Goal: Book appointment/travel/reservation

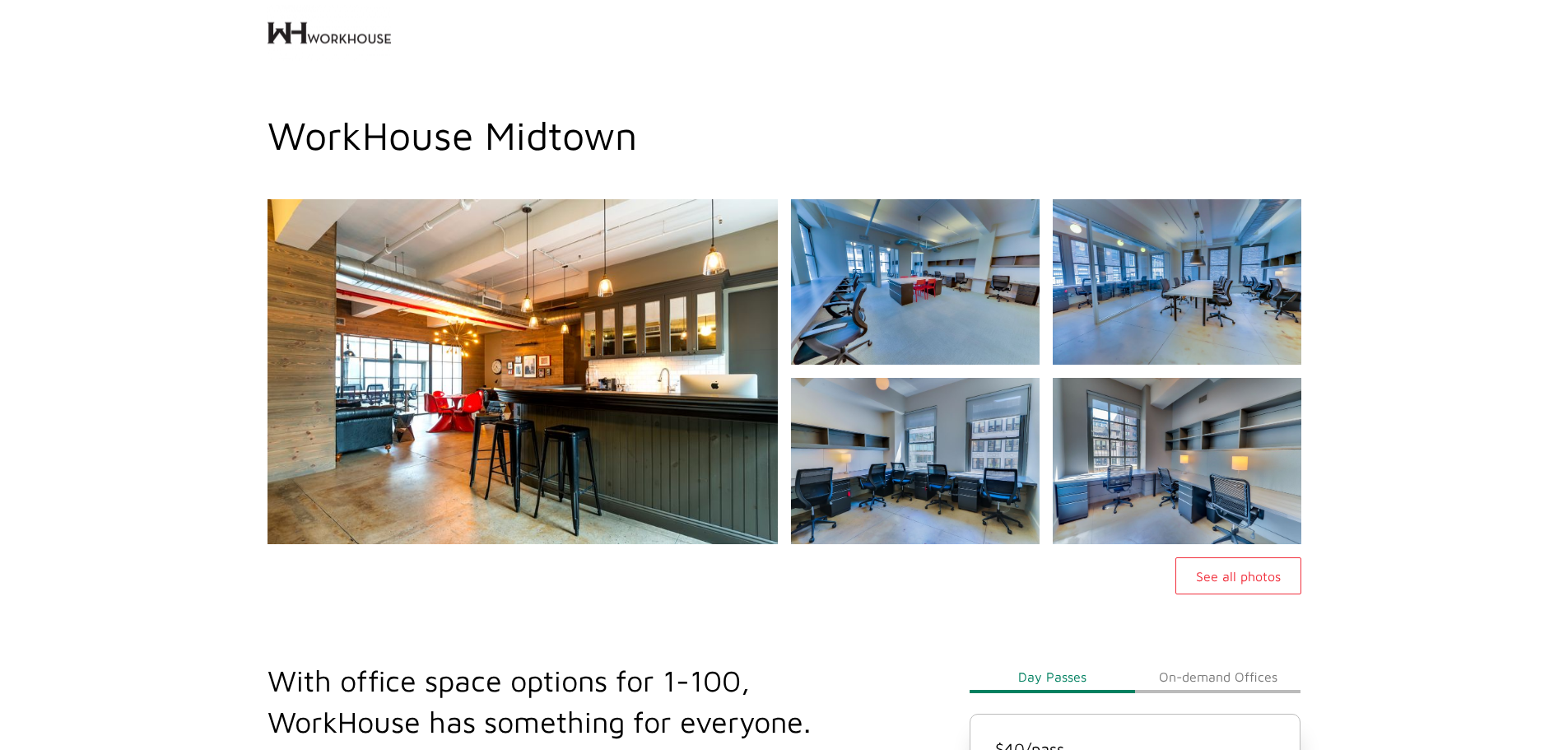
drag, startPoint x: 166, startPoint y: 316, endPoint x: 189, endPoint y: 324, distance: 24.4
click at [168, 318] on div "See all photos" at bounding box center [784, 396] width 1568 height 395
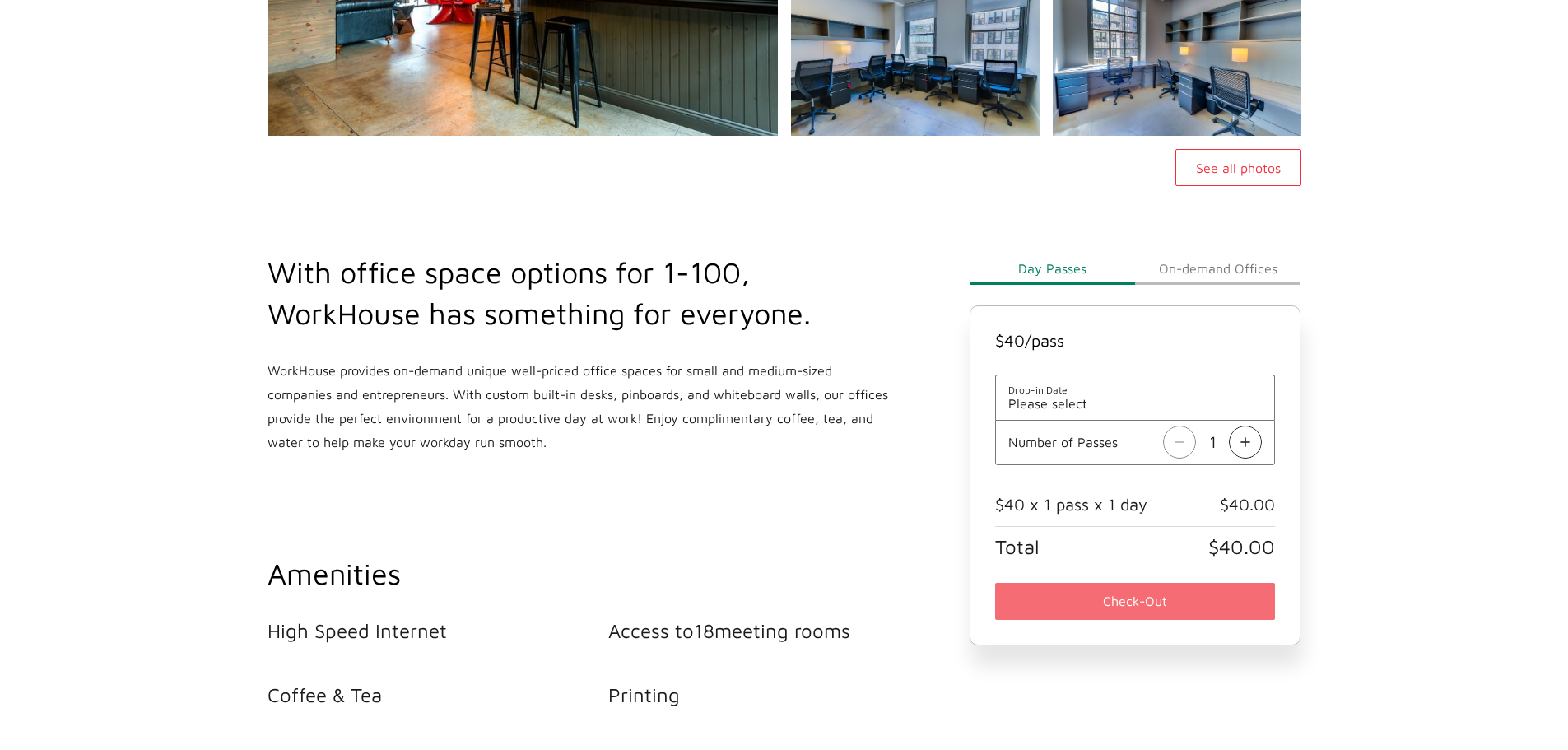
scroll to position [411, 0]
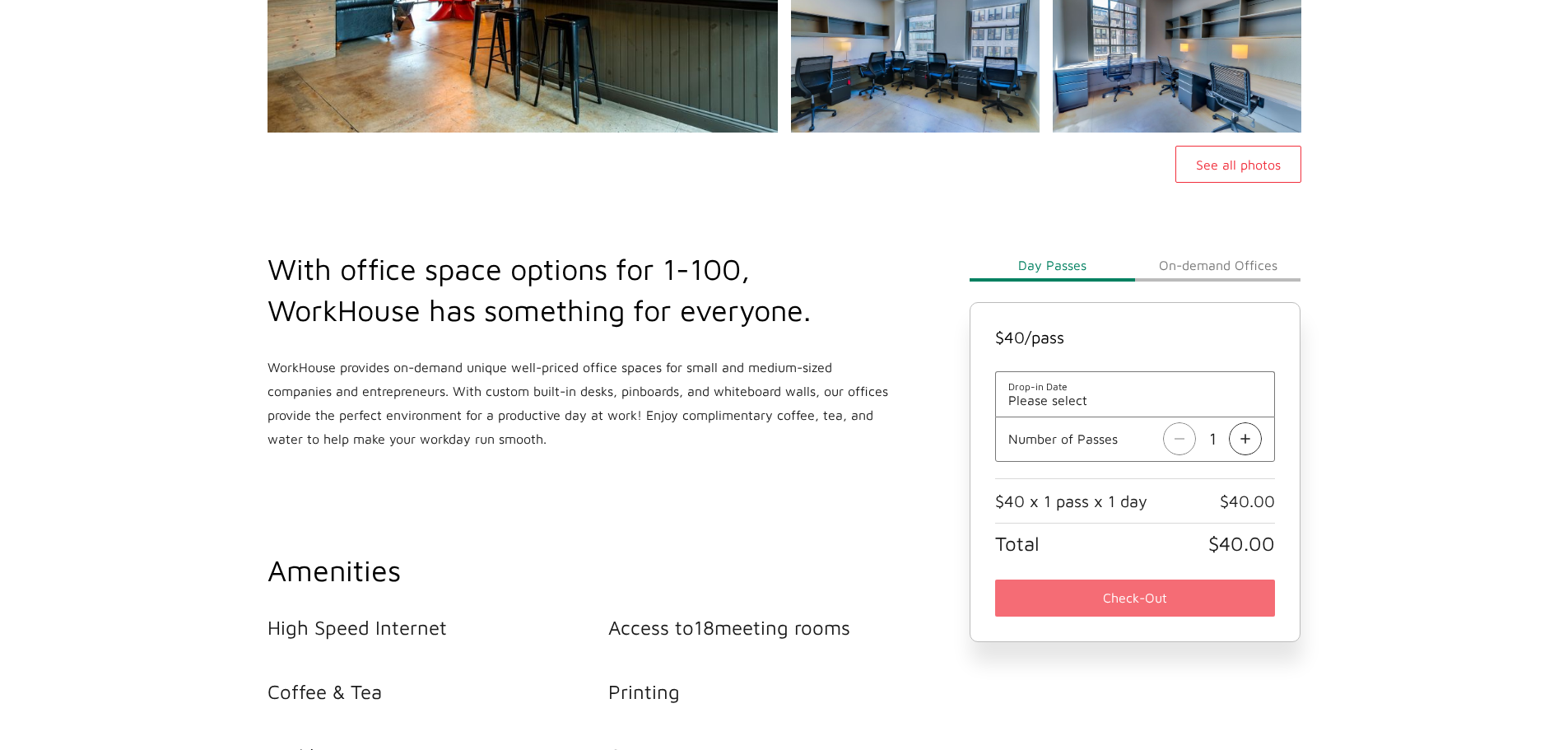
click at [1214, 258] on button "On-demand Offices" at bounding box center [1217, 264] width 166 height 33
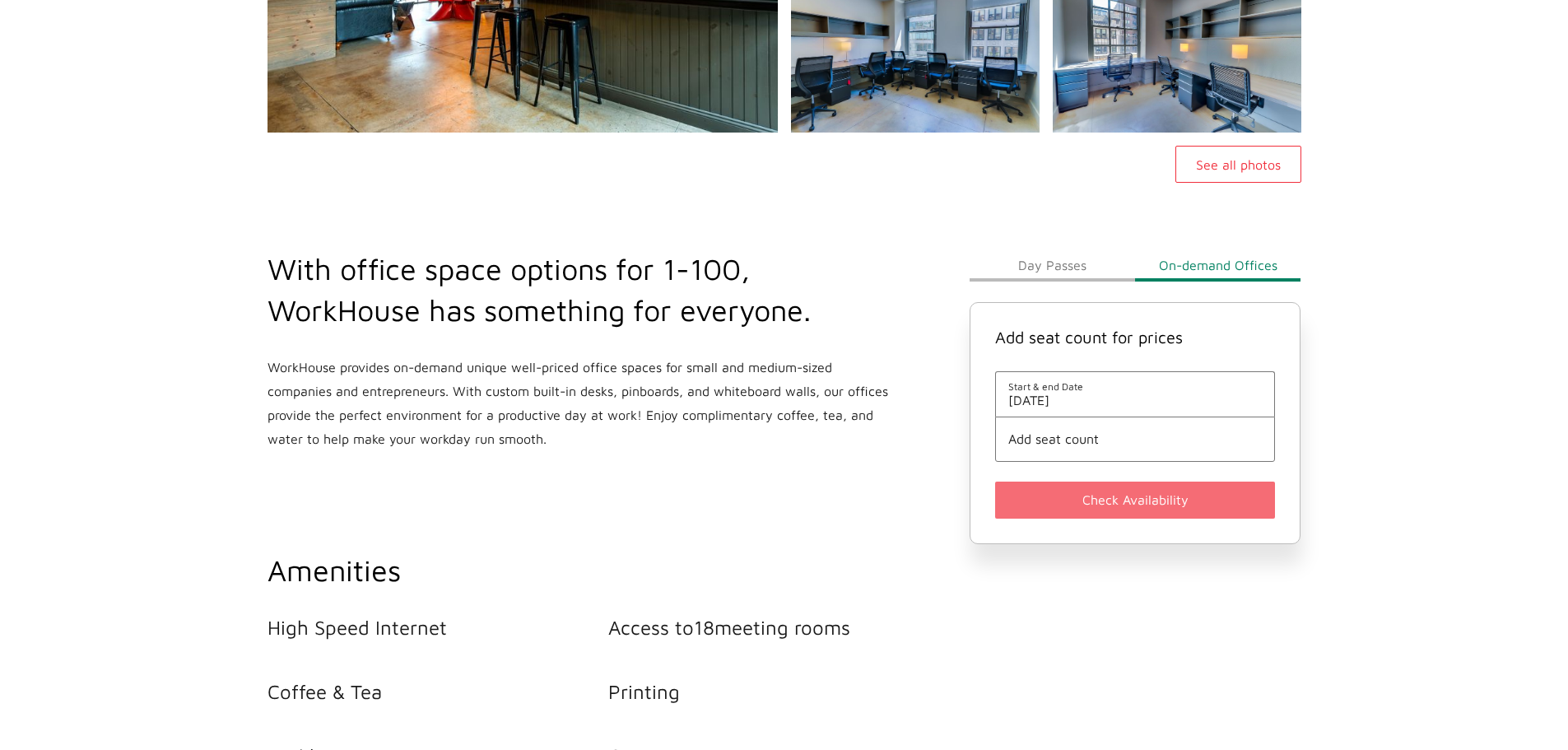
click at [1079, 446] on span "Add seat count" at bounding box center [1134, 438] width 254 height 15
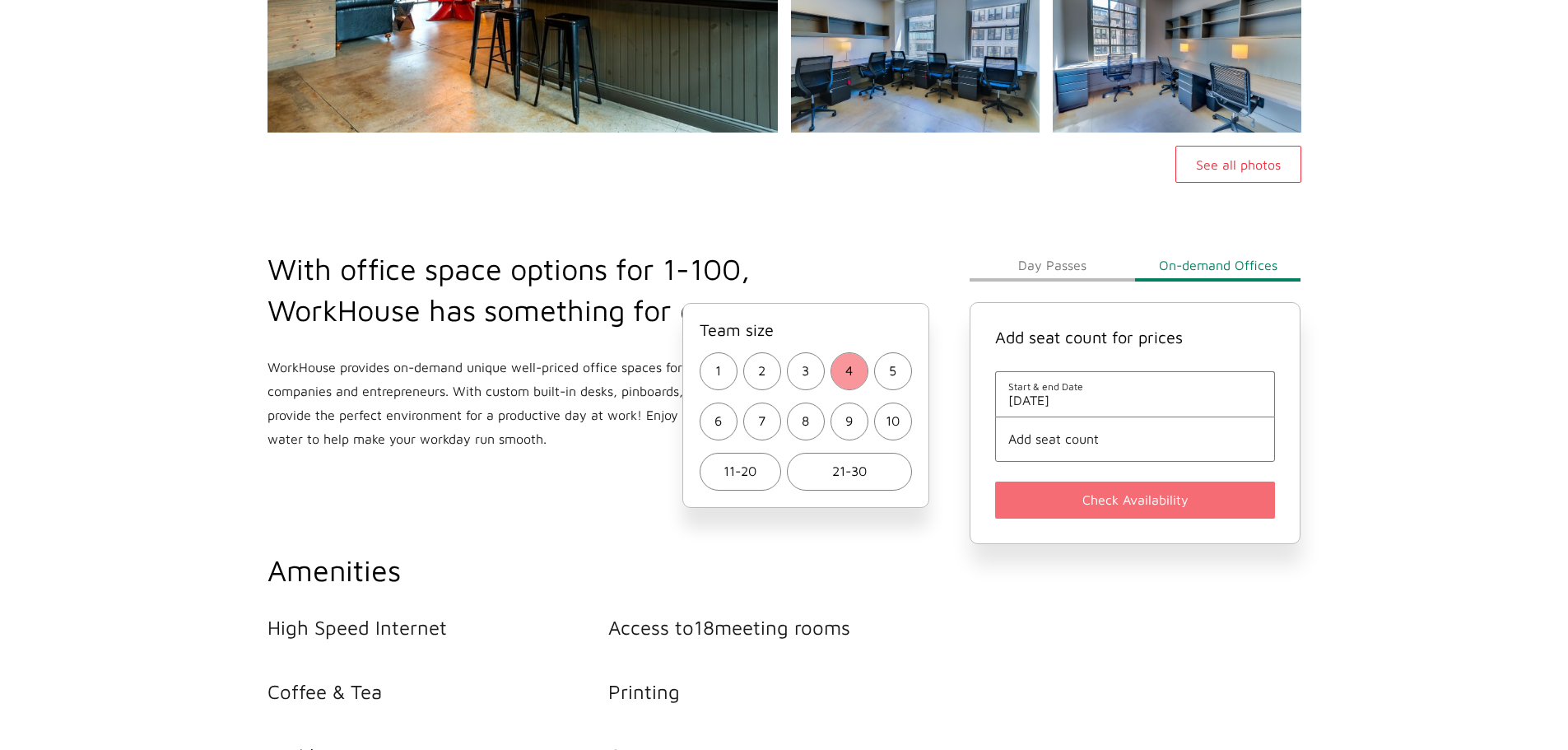
click at [830, 371] on button "4" at bounding box center [849, 370] width 38 height 38
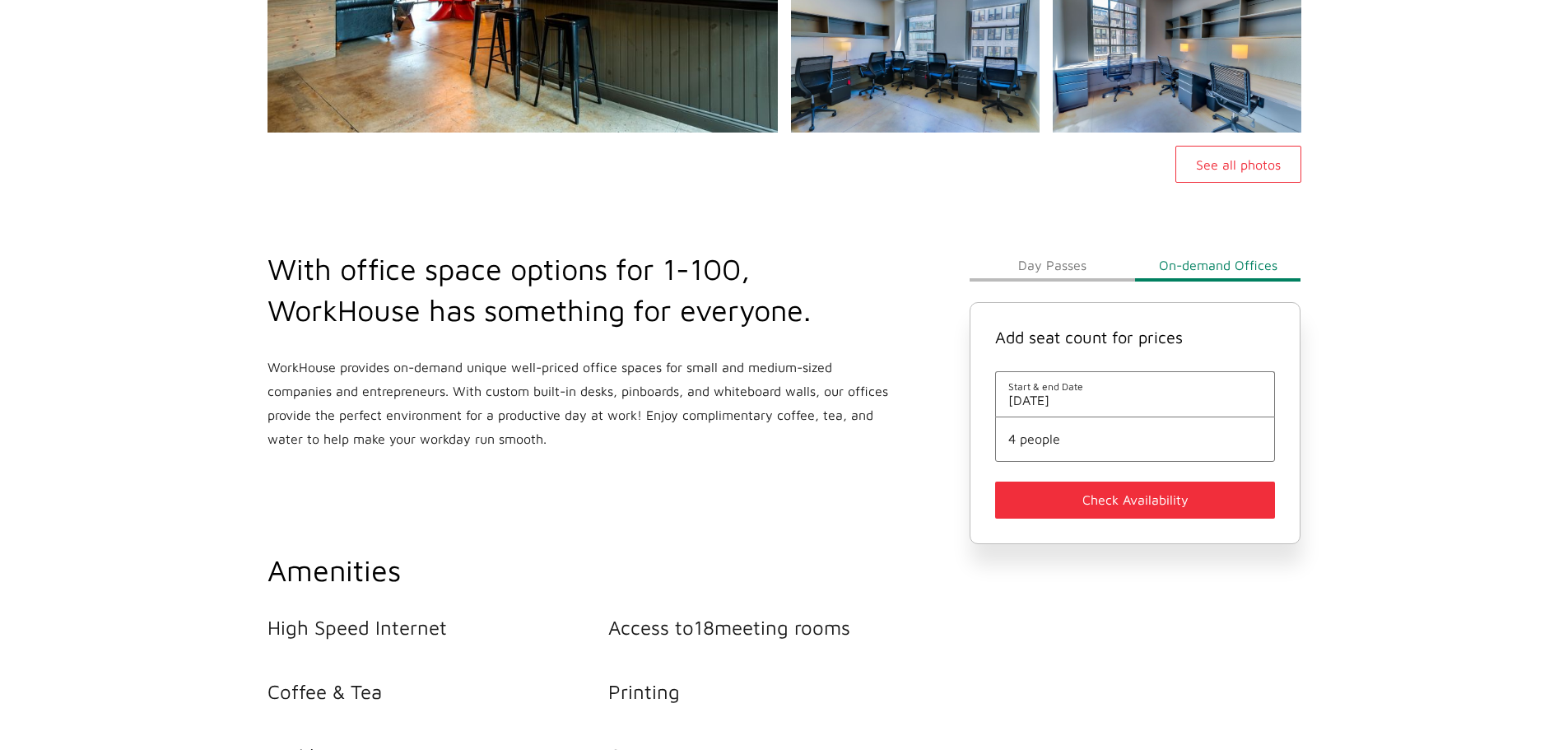
click at [1083, 409] on li "Start & end Date [DATE]" at bounding box center [1135, 394] width 281 height 46
click at [1078, 397] on span "[DATE]" at bounding box center [1134, 400] width 254 height 15
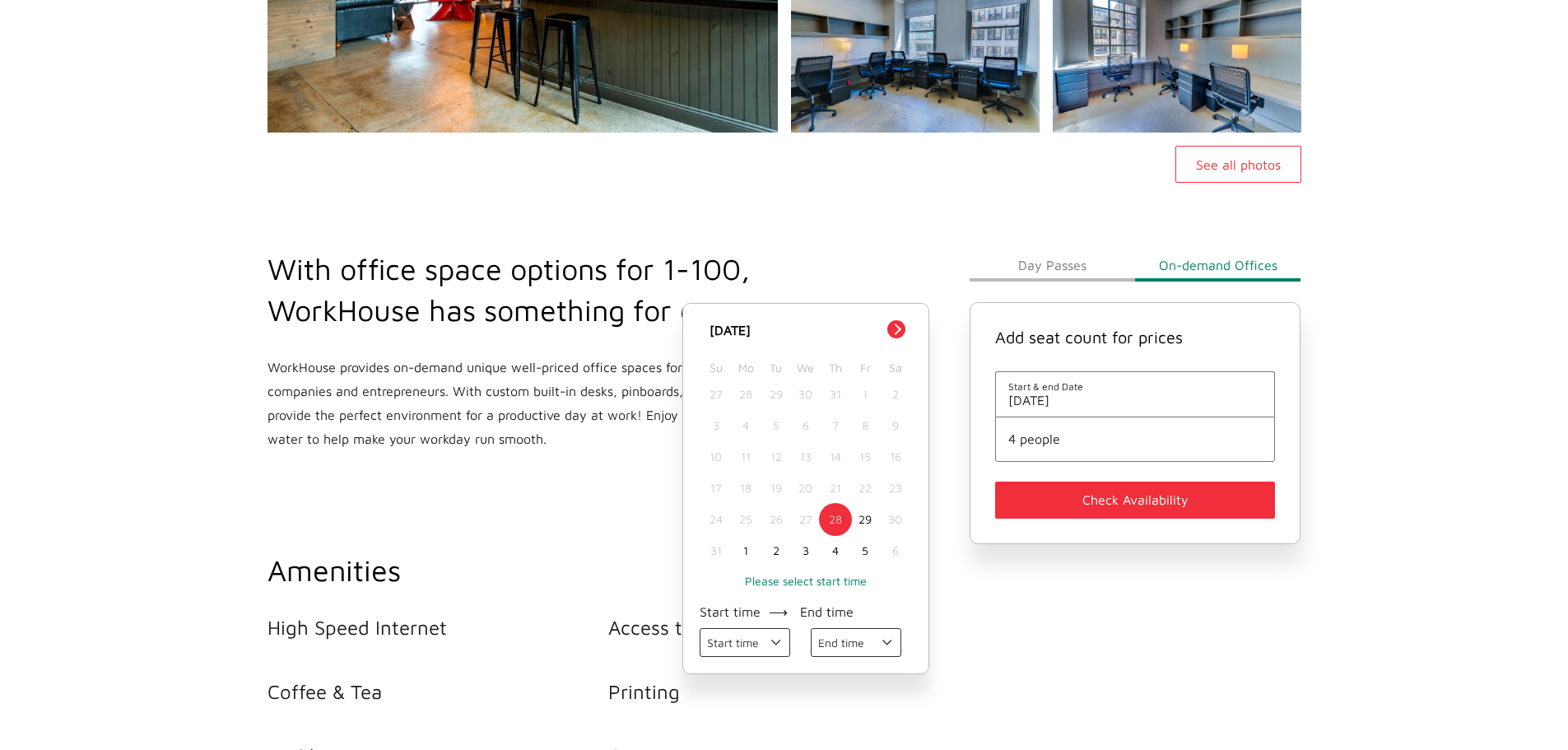
click at [894, 337] on button "Next Month" at bounding box center [895, 328] width 18 height 18
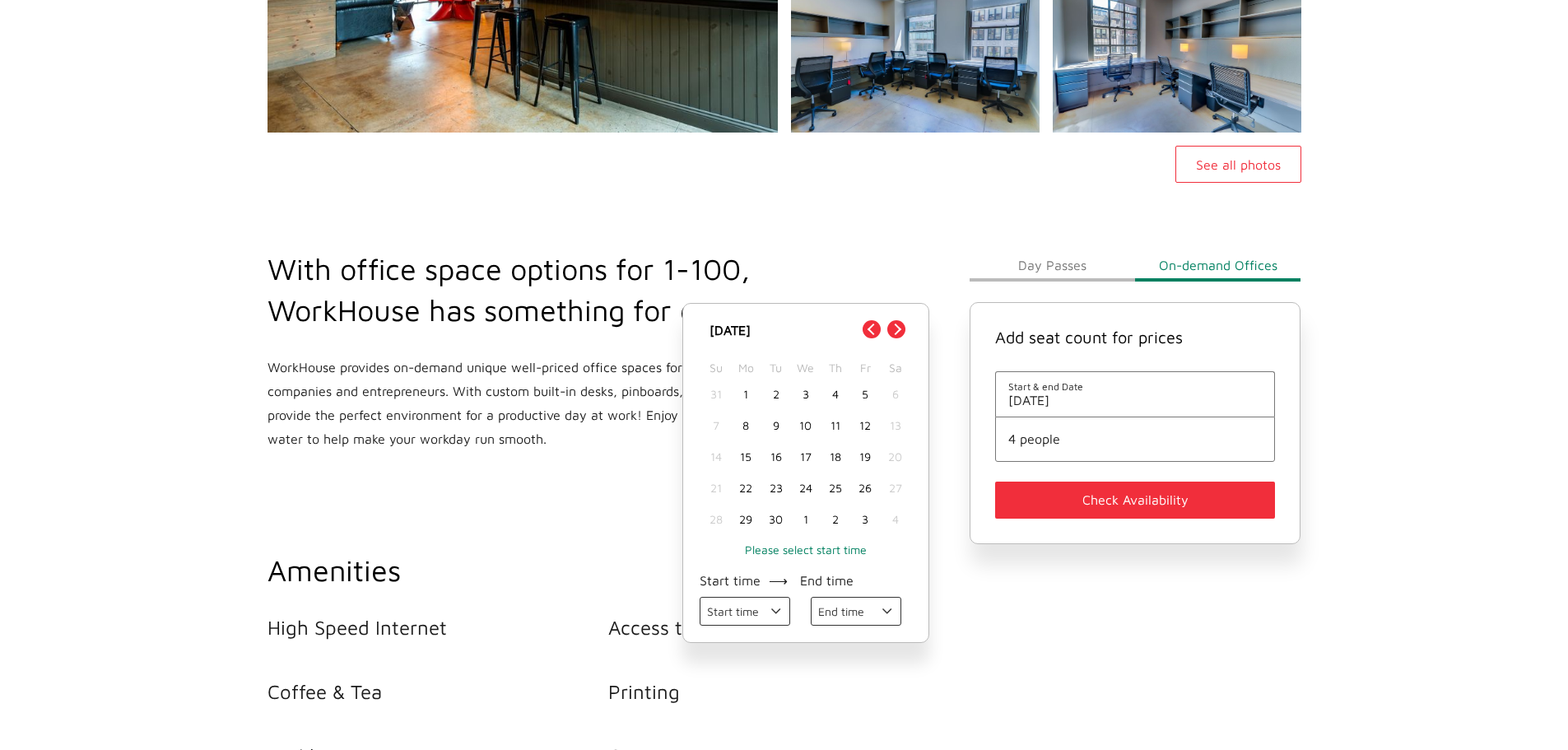
click at [800, 424] on div "10" at bounding box center [806, 425] width 30 height 32
click at [1093, 502] on button "Check Availability" at bounding box center [1135, 500] width 281 height 37
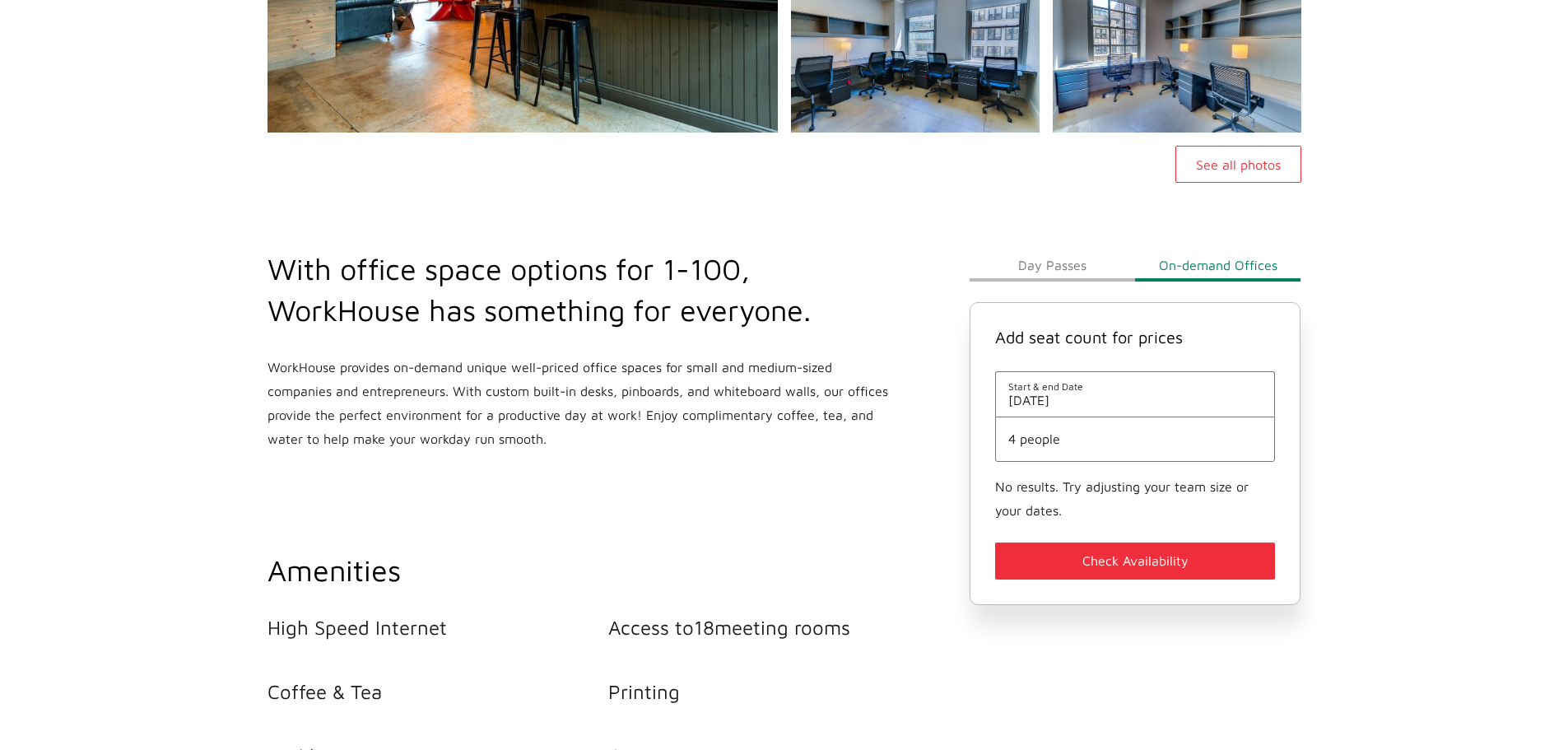
click at [1083, 433] on span "4 people" at bounding box center [1134, 438] width 254 height 15
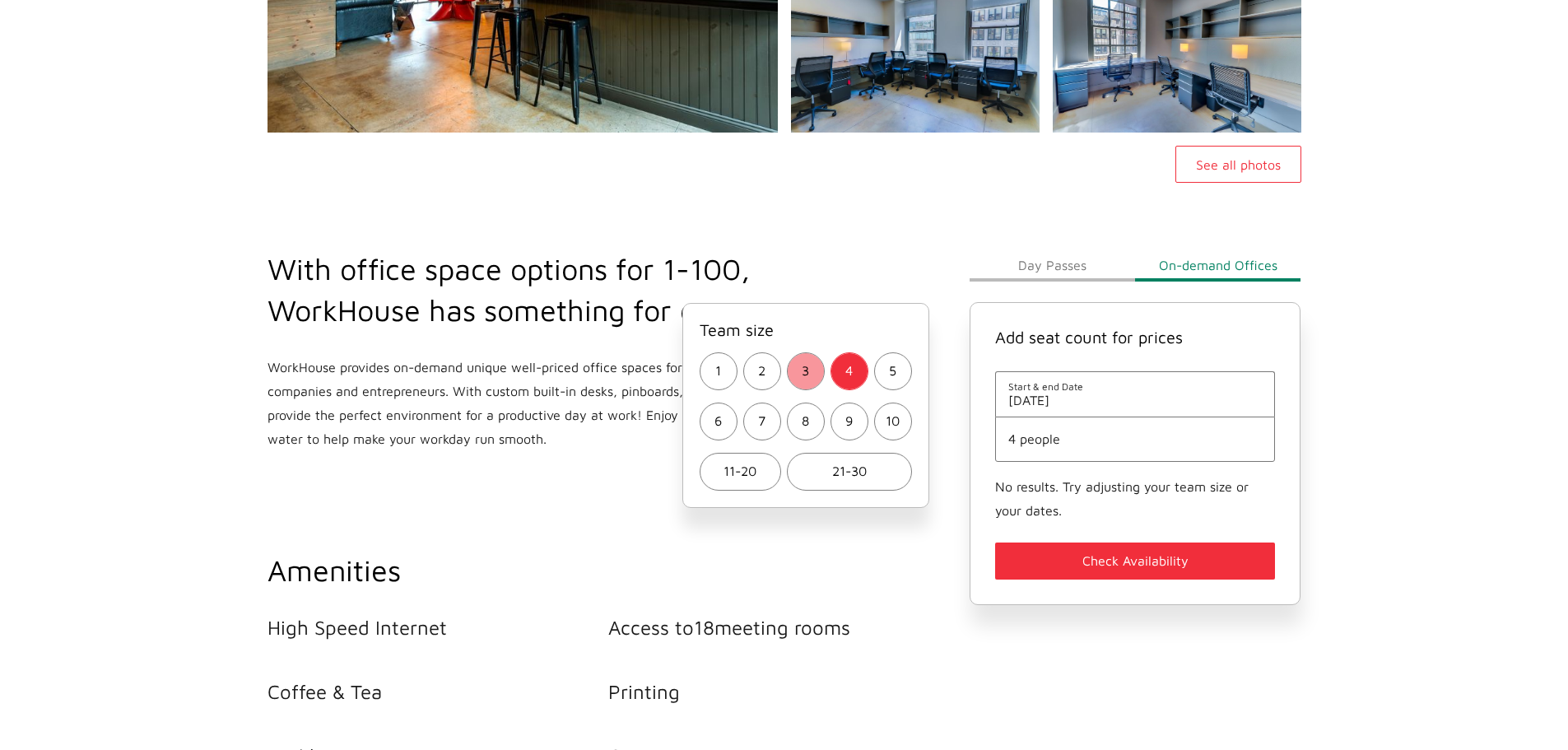
click at [807, 372] on span "3" at bounding box center [805, 371] width 7 height 24
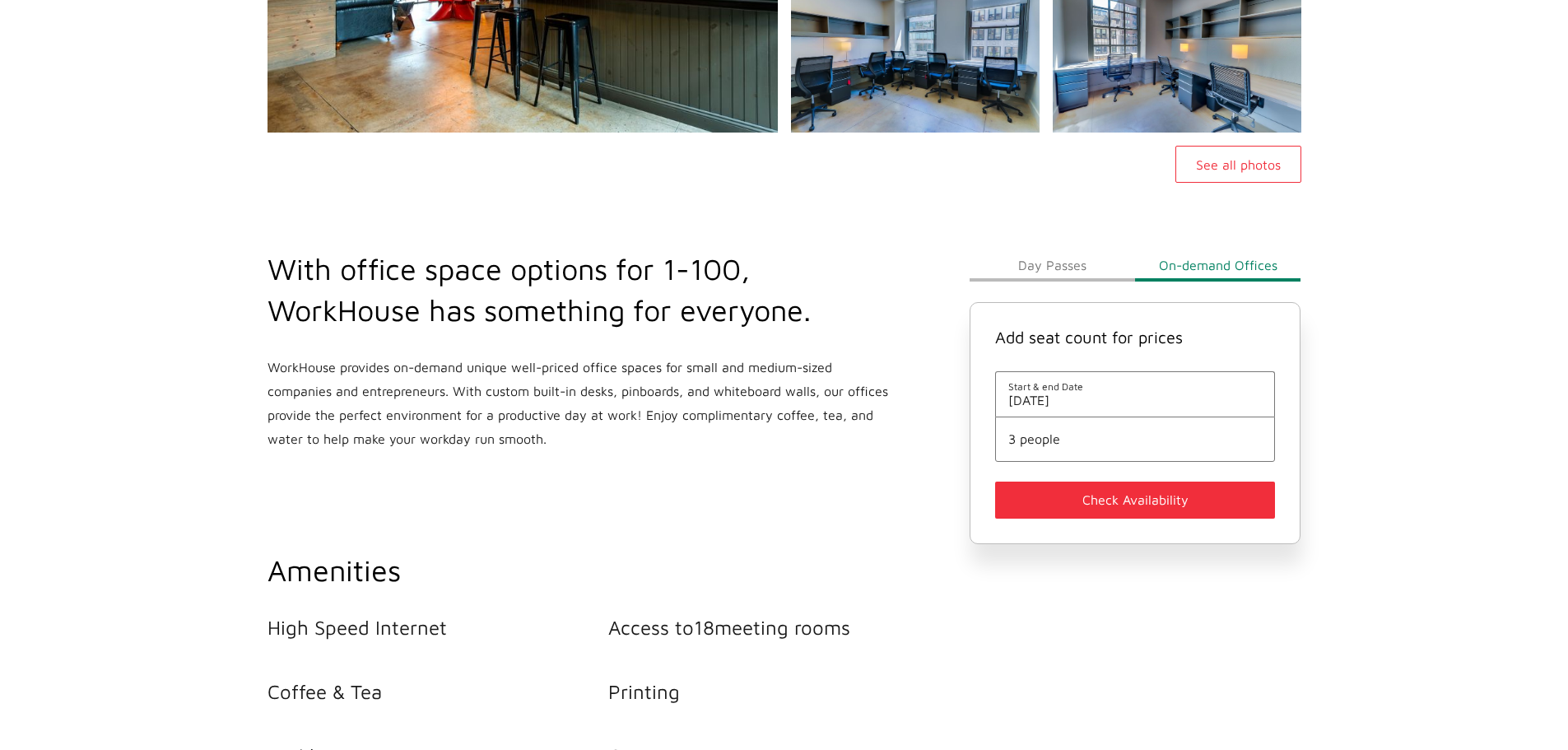
click at [1161, 505] on button "Check Availability" at bounding box center [1135, 500] width 281 height 37
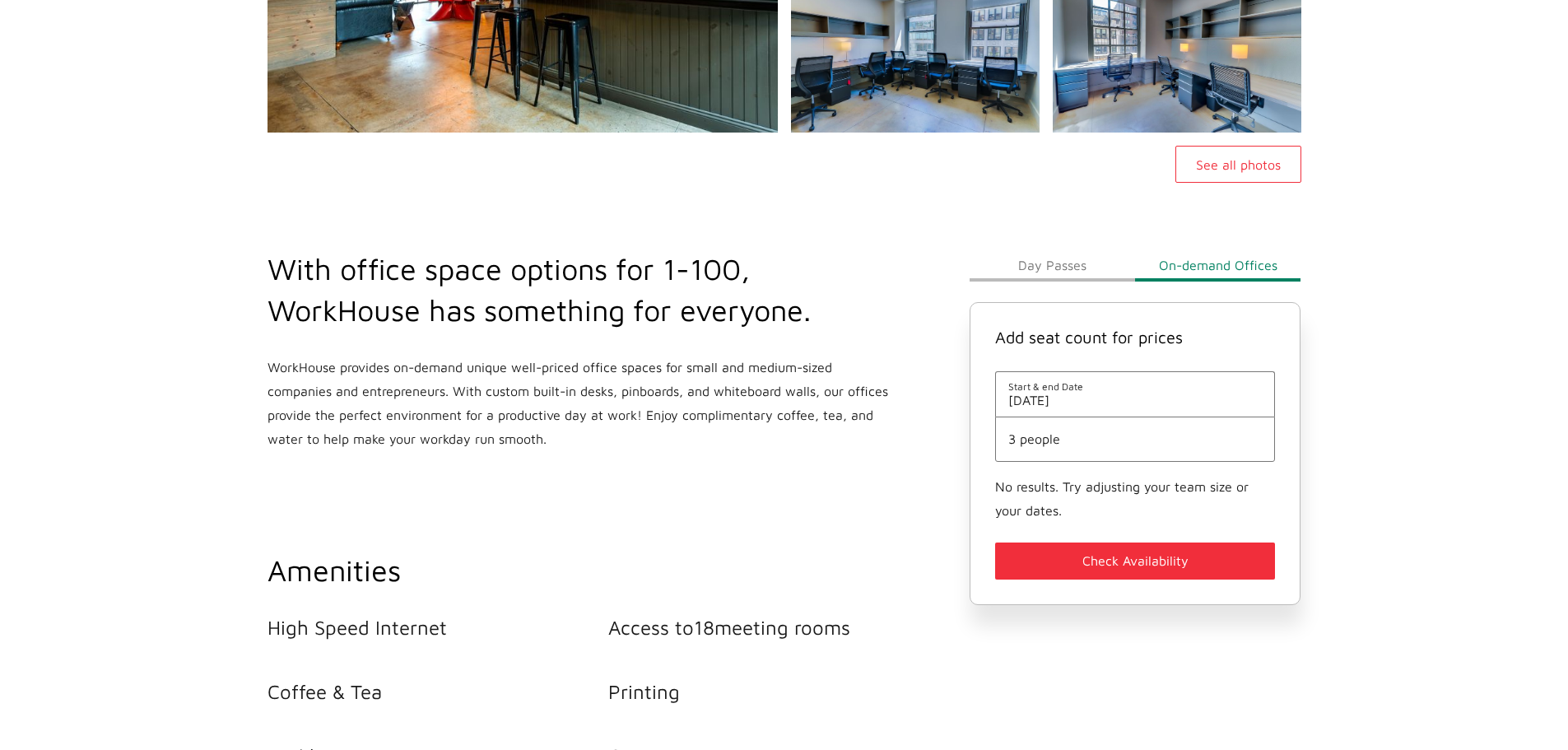
click at [1053, 263] on button "Day Passes" at bounding box center [1052, 264] width 166 height 33
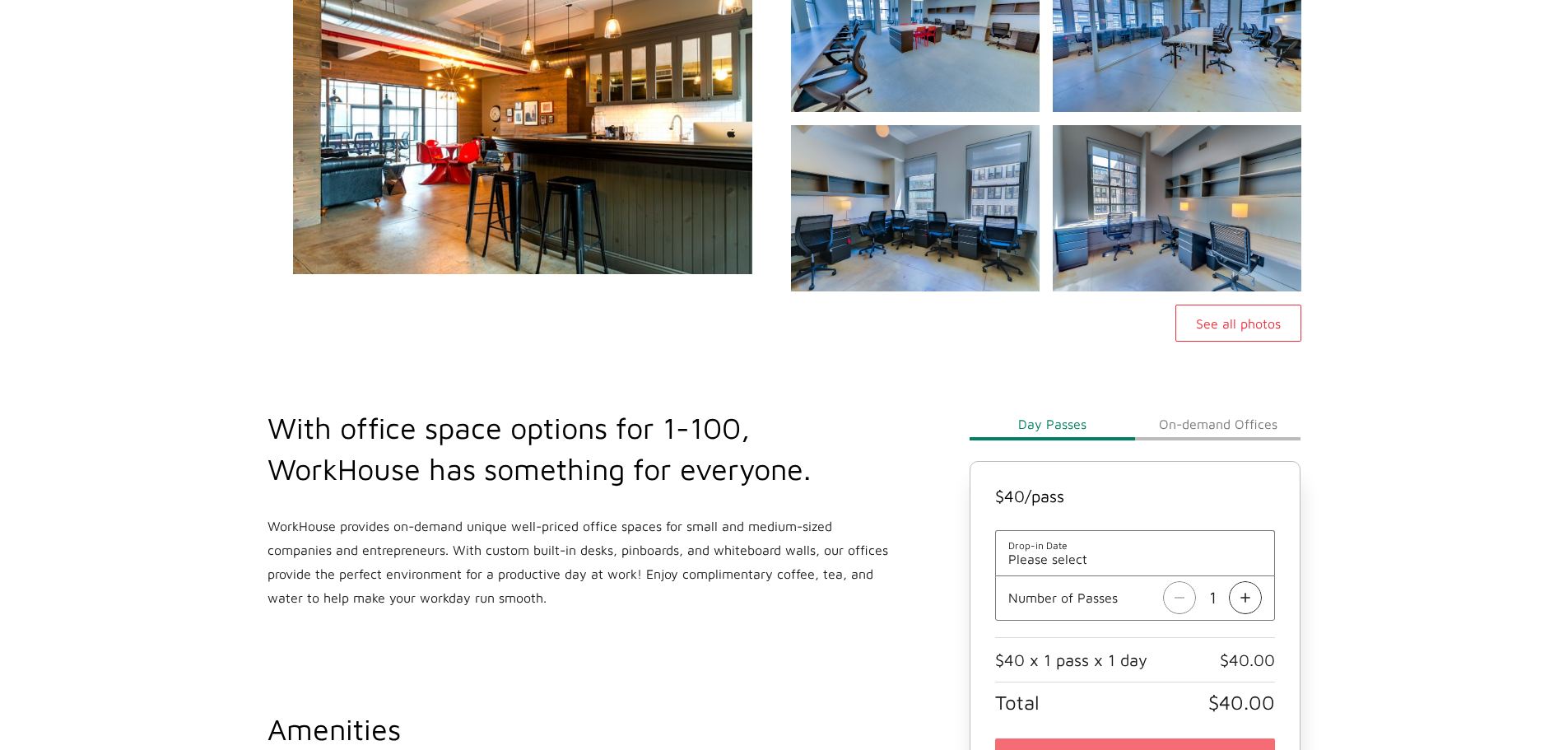
scroll to position [82, 0]
